Goal: Book appointment/travel/reservation

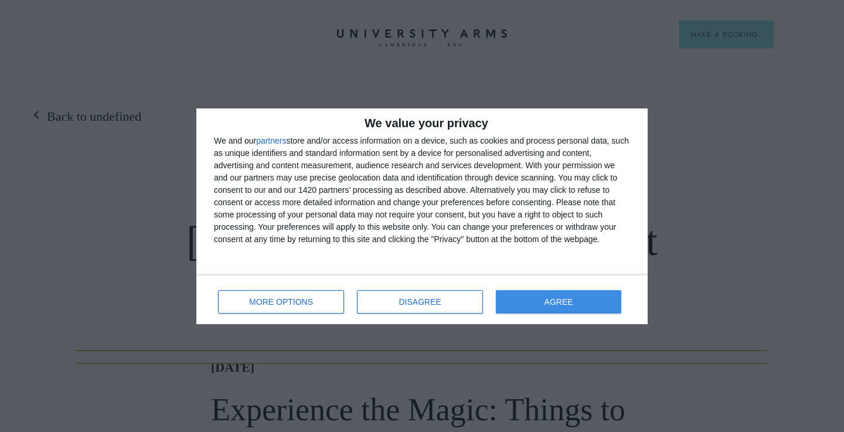
click at [538, 301] on button "AGREE" at bounding box center [558, 301] width 125 height 23
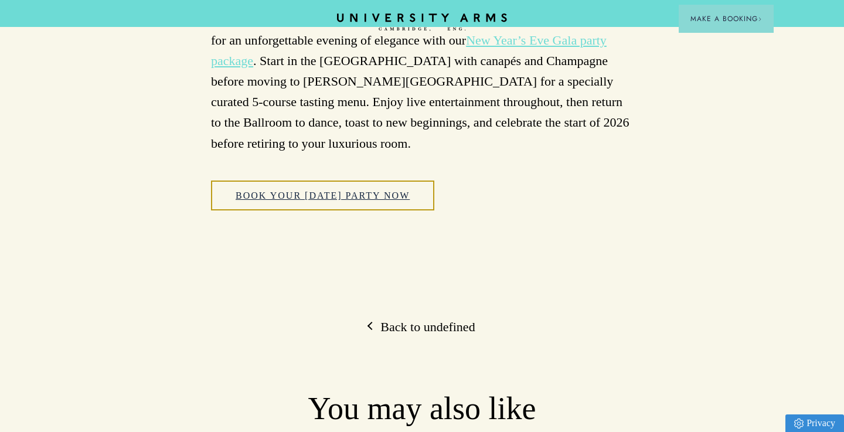
scroll to position [6510, 0]
click at [739, 28] on button "Make a Booking" at bounding box center [726, 19] width 95 height 28
click at [716, 19] on span "Make a Booking" at bounding box center [727, 18] width 72 height 11
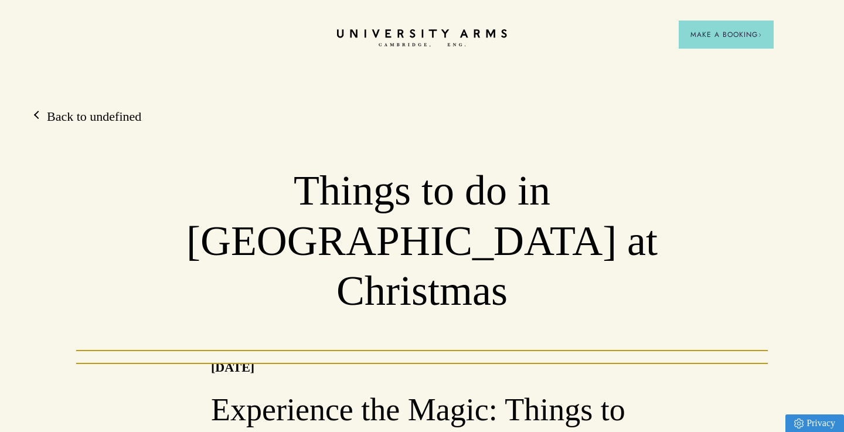
scroll to position [0, 0]
click at [738, 39] on span "Make a Booking" at bounding box center [727, 34] width 72 height 11
